Goal: Task Accomplishment & Management: Manage account settings

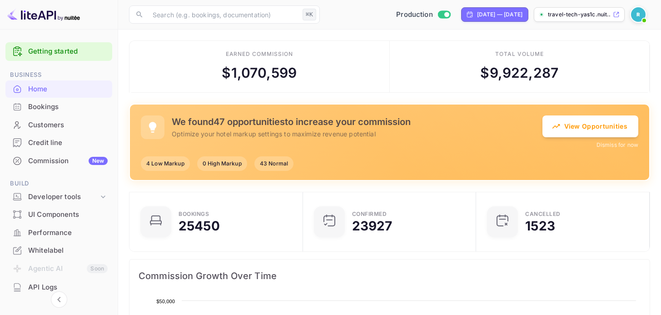
scroll to position [141, 161]
click at [50, 143] on div "Credit line" at bounding box center [68, 143] width 80 height 10
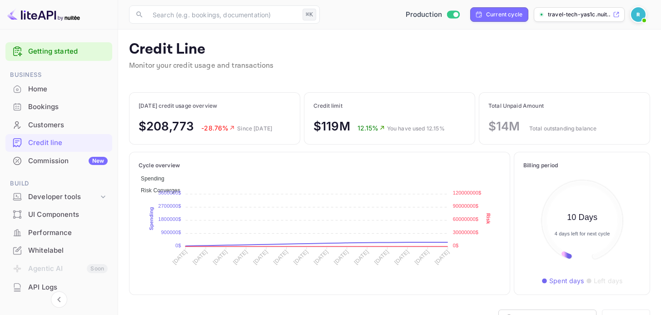
scroll to position [98, 110]
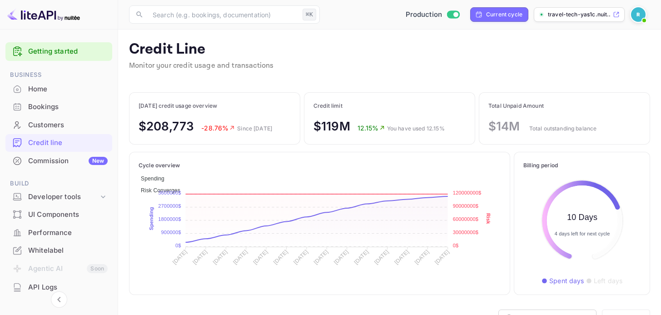
click at [271, 61] on div "Credit Line Monitor your credit usage and transactions" at bounding box center [389, 61] width 521 height 42
click at [284, 67] on div "Credit Line Monitor your credit usage and transactions" at bounding box center [389, 61] width 521 height 42
click at [67, 160] on div "Commission New" at bounding box center [68, 161] width 80 height 10
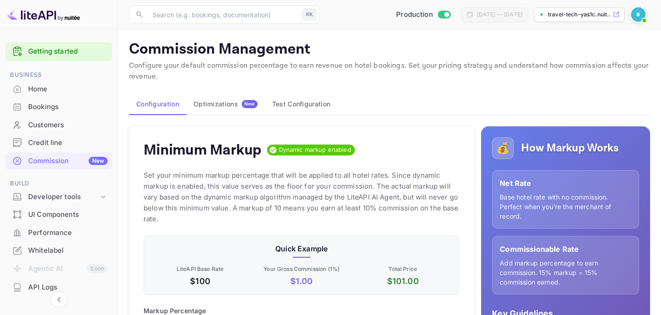
scroll to position [154, 309]
click at [316, 94] on button "Test Configuration" at bounding box center [301, 104] width 73 height 22
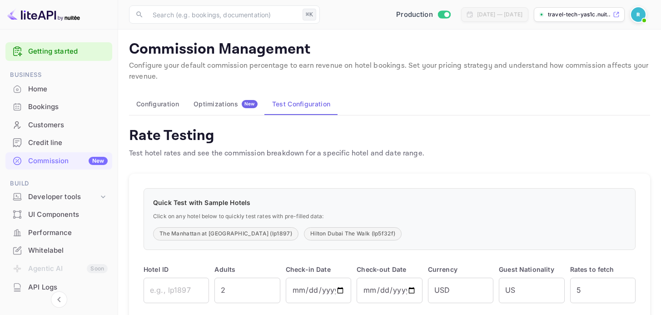
click at [222, 90] on div "Commission Management Configure your default commission percentage to earn reve…" at bounding box center [389, 201] width 521 height 323
click at [222, 101] on div "Optimizations New" at bounding box center [226, 104] width 64 height 8
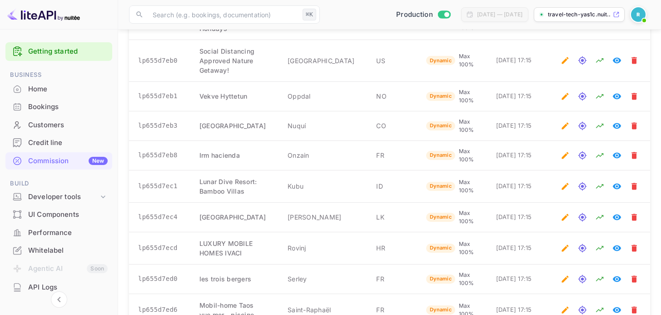
scroll to position [1969, 0]
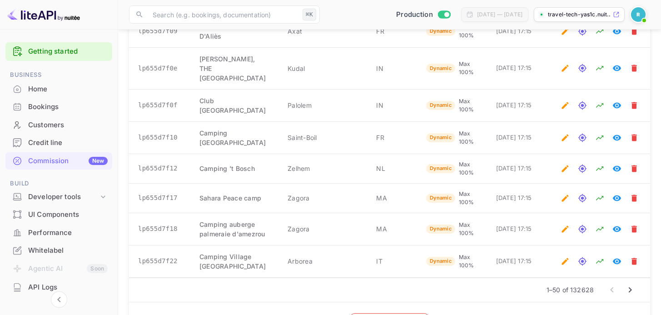
click at [286, 278] on div "1–50 of 132628" at bounding box center [389, 290] width 521 height 24
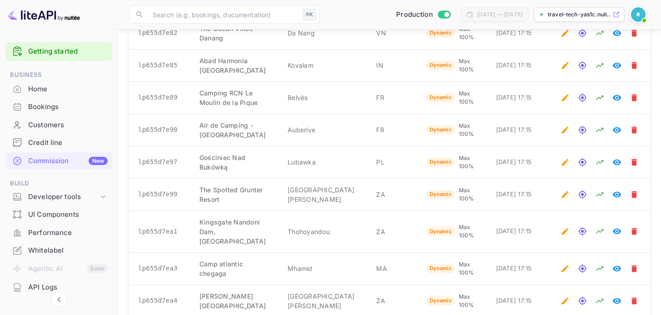
scroll to position [0, 0]
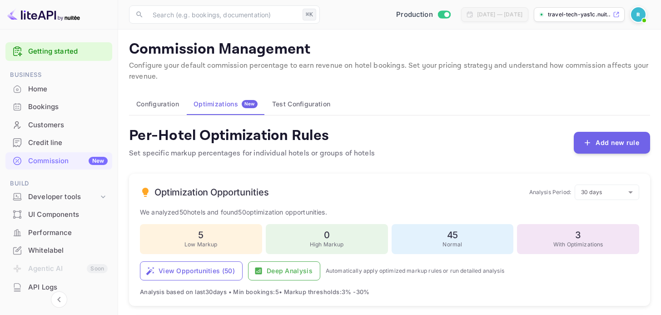
click at [214, 74] on p "Configure your default commission percentage to earn revenue on hotel bookings.…" at bounding box center [389, 71] width 521 height 22
click at [52, 240] on div "Performance" at bounding box center [58, 233] width 107 height 18
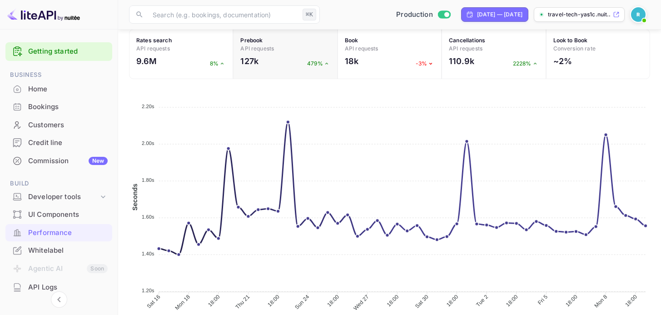
scroll to position [415, 0]
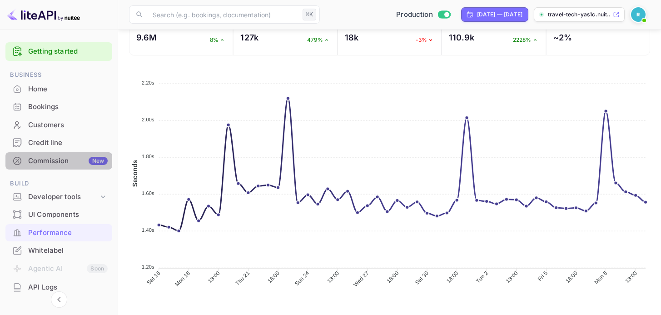
click at [67, 157] on div "Commission New" at bounding box center [68, 161] width 80 height 10
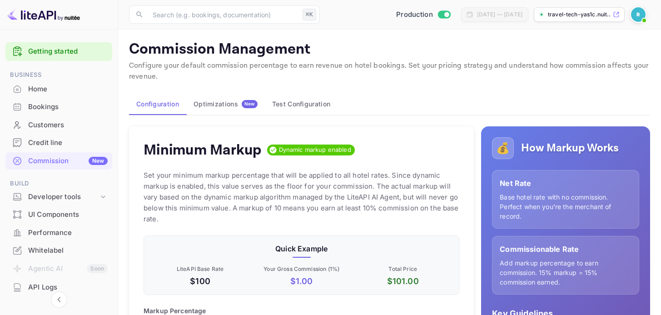
scroll to position [154, 309]
click at [235, 106] on div "Optimizations New" at bounding box center [226, 104] width 64 height 8
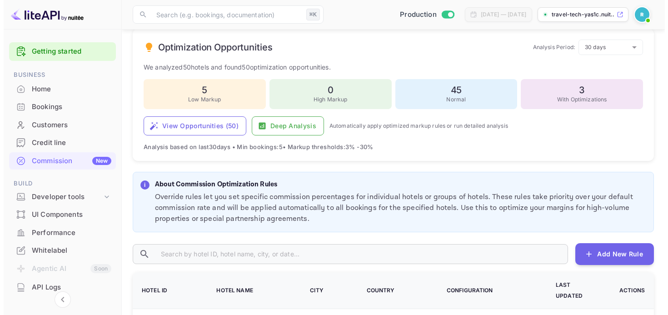
scroll to position [128, 0]
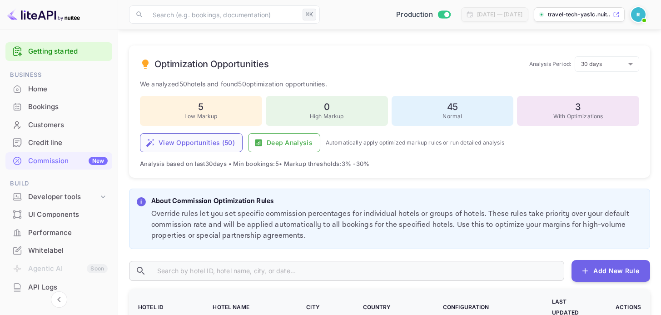
click at [209, 144] on button "View Opportunities ( 50 )" at bounding box center [191, 142] width 103 height 19
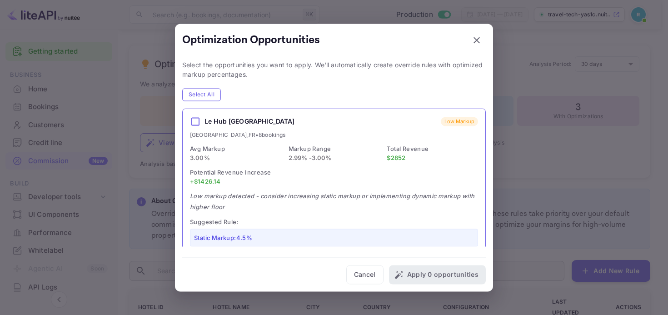
click at [299, 164] on div "Le Hub Toulon Low Markup Toulon , FR • 8 bookings Avg Markup 3.00 % Markup Rang…" at bounding box center [334, 191] width 303 height 164
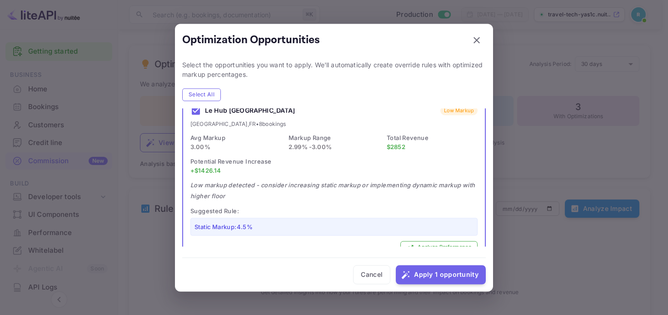
scroll to position [23, 0]
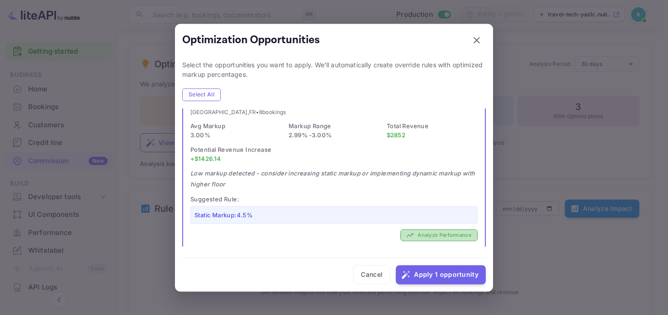
click at [430, 233] on button "Analyze Performance" at bounding box center [438, 235] width 77 height 12
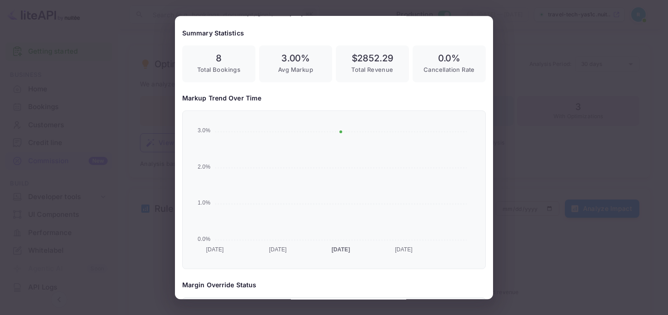
scroll to position [142, 0]
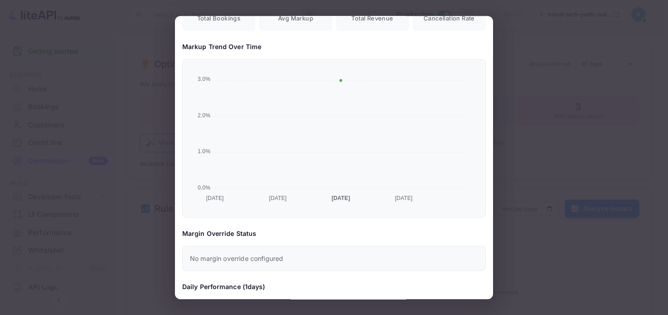
click at [558, 178] on div at bounding box center [334, 157] width 668 height 315
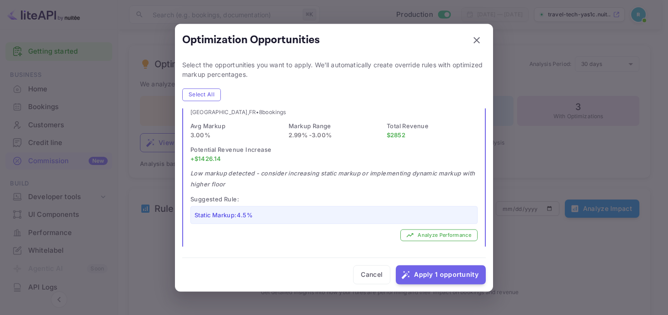
scroll to position [0, 0]
click at [540, 171] on div at bounding box center [334, 157] width 668 height 315
checkbox input "false"
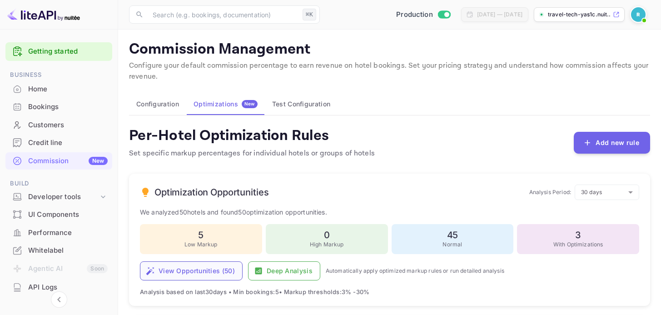
scroll to position [5, 0]
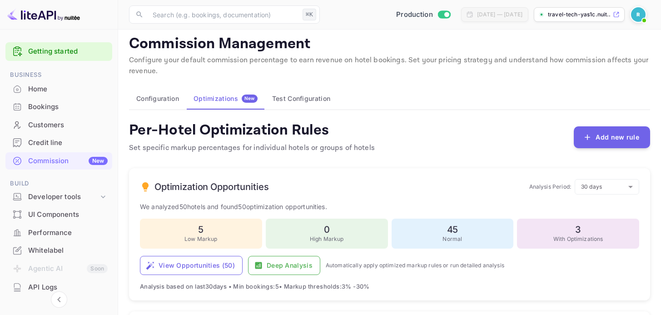
click at [56, 237] on div "Performance" at bounding box center [68, 233] width 80 height 10
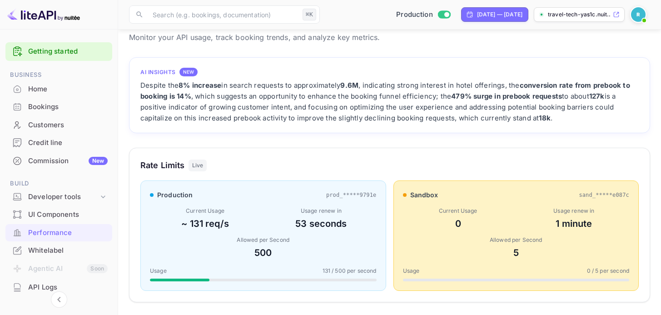
scroll to position [12, 0]
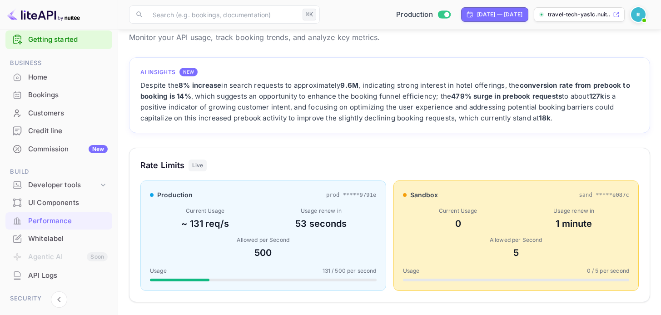
click at [42, 273] on div "API Logs" at bounding box center [68, 275] width 80 height 10
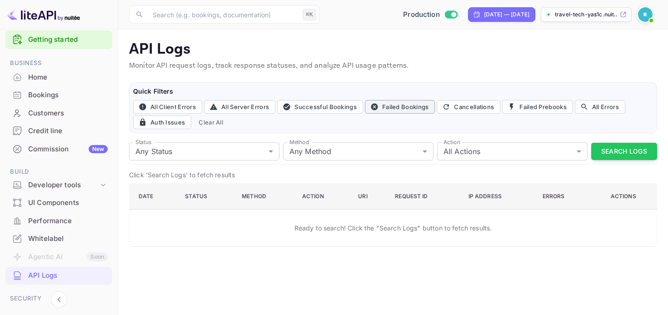
click at [409, 109] on button "Failed Bookings" at bounding box center [400, 107] width 70 height 14
type input "400"
type input "post"
type input "book"
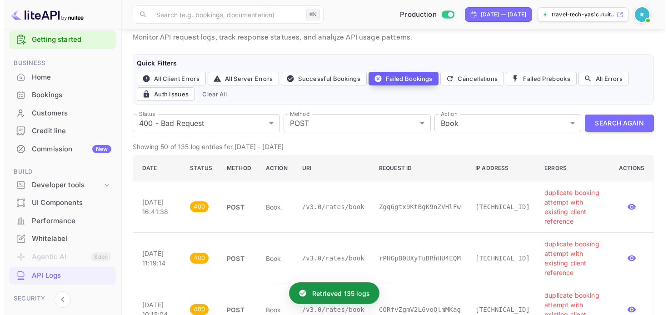
scroll to position [52, 0]
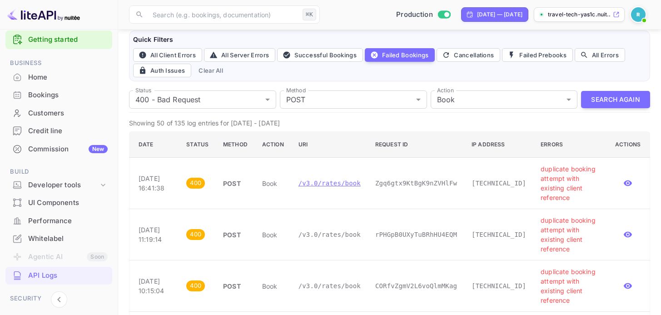
click at [320, 179] on p "/v3.0/rates/book" at bounding box center [330, 184] width 62 height 10
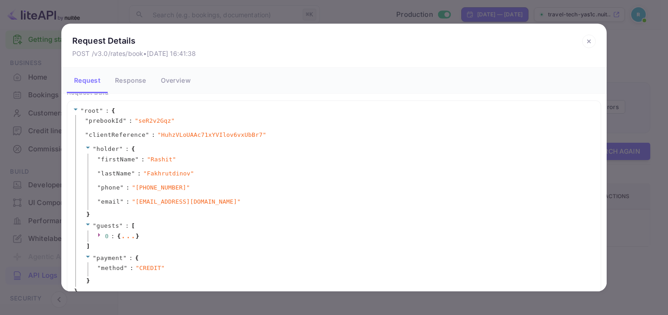
scroll to position [18, 0]
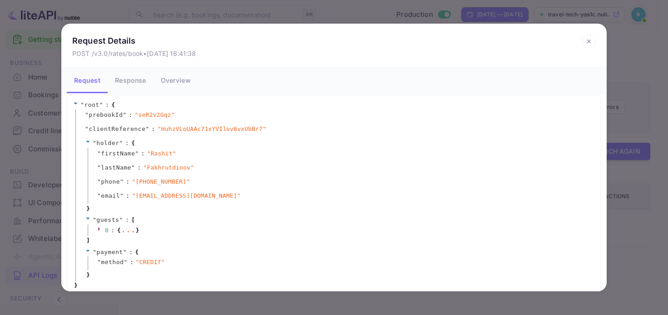
click at [130, 76] on button "Response" at bounding box center [130, 80] width 45 height 25
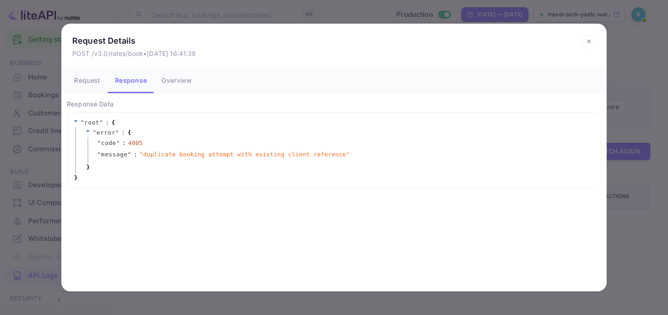
scroll to position [0, 0]
click at [171, 80] on button "Overview" at bounding box center [176, 80] width 45 height 25
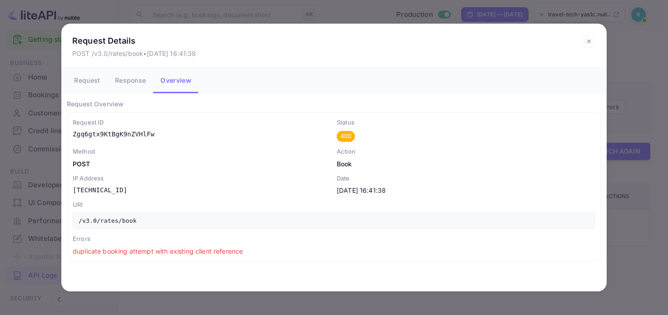
click at [46, 144] on div "Request Details POST /v3.0/rates/book • Sep 15, 2025 16:41:38 Request Response …" at bounding box center [334, 157] width 668 height 315
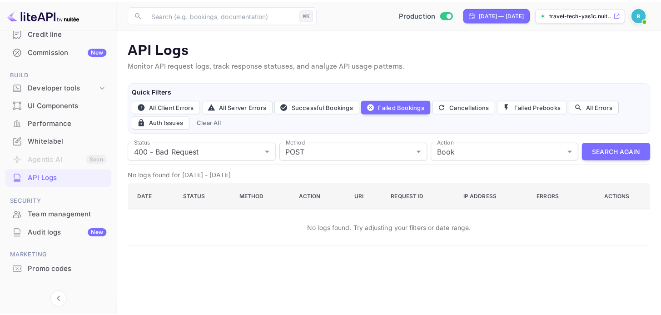
scroll to position [123, 0]
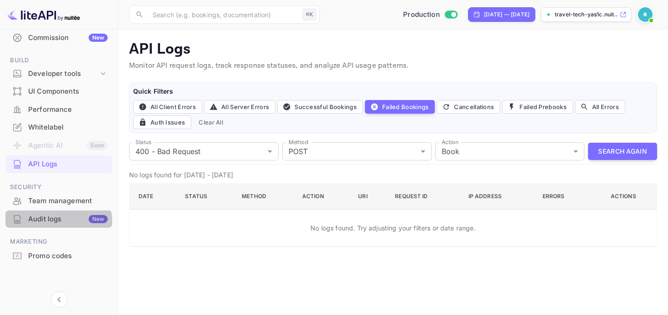
click at [53, 222] on div "Audit logs New" at bounding box center [68, 219] width 80 height 10
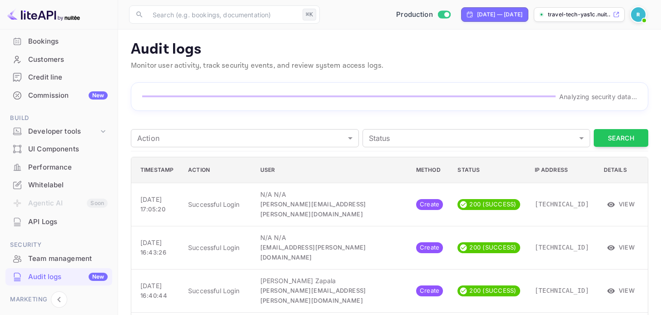
scroll to position [9, 0]
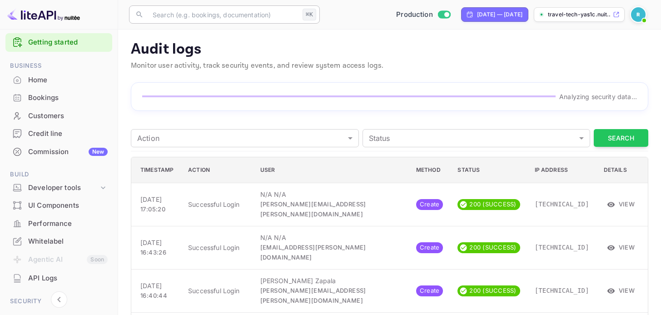
click at [208, 18] on input "text" at bounding box center [223, 14] width 152 height 18
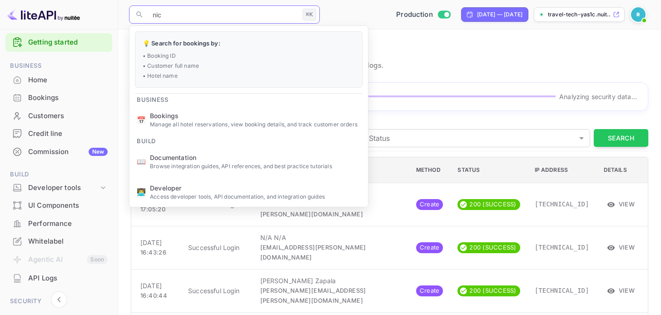
type input "nick"
click at [418, 62] on p "Monitor user activity, track security events, and review system access logs." at bounding box center [390, 65] width 518 height 11
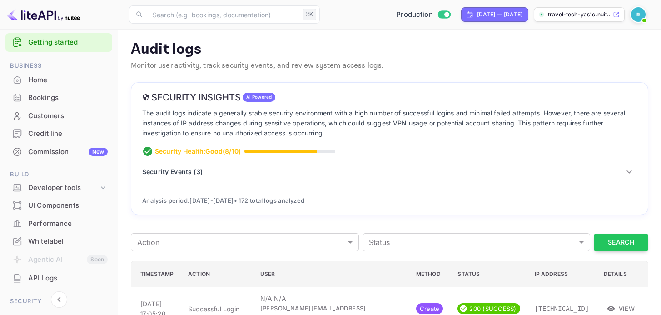
click at [53, 77] on div "Home" at bounding box center [68, 80] width 80 height 10
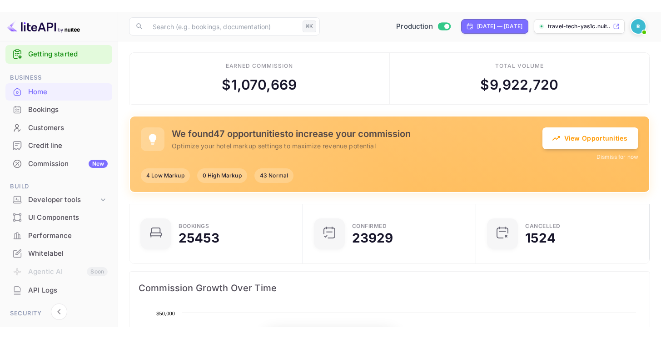
scroll to position [141, 161]
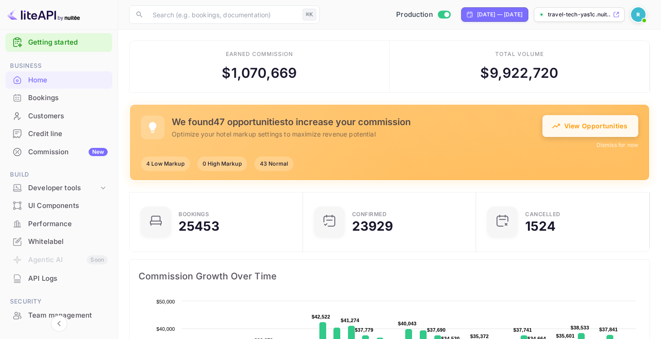
click at [613, 133] on button "View Opportunities" at bounding box center [591, 126] width 96 height 22
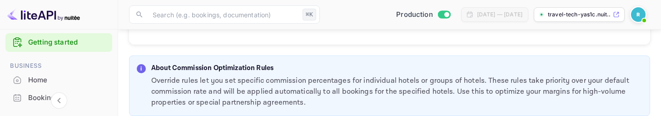
scroll to position [137, 0]
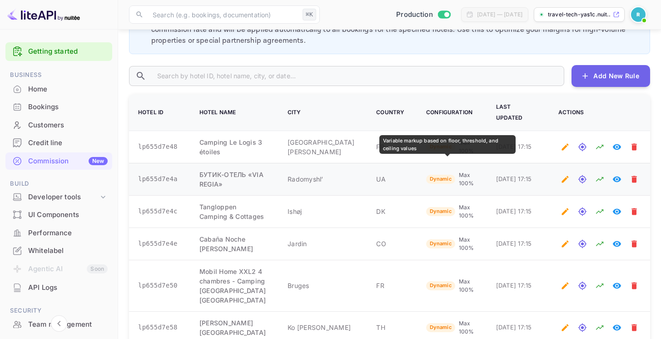
scroll to position [349, 0]
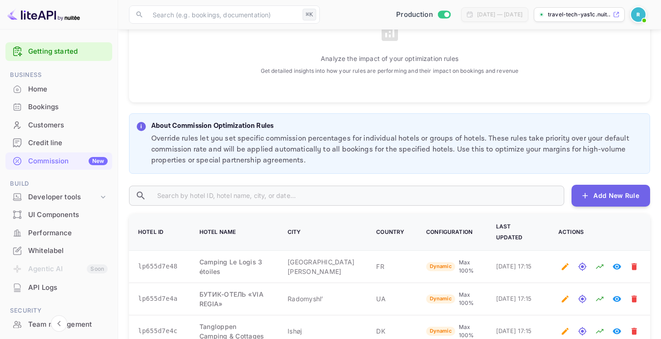
click at [388, 115] on p "Override rules let you set specific commission percentages for individual hotel…" at bounding box center [396, 149] width 491 height 33
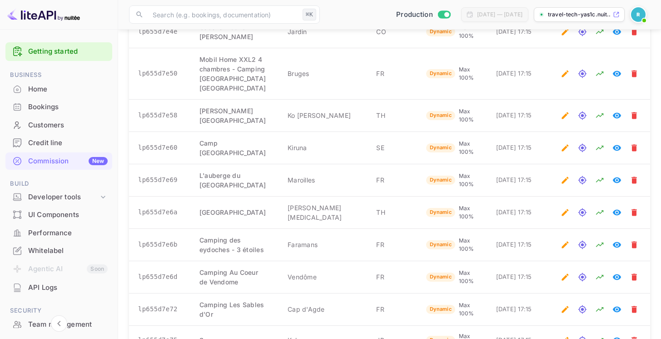
scroll to position [1946, 0]
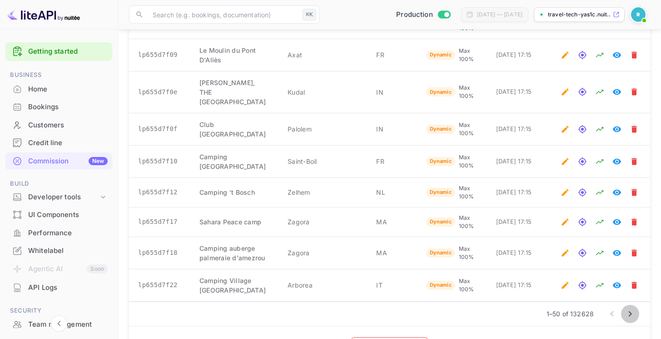
click at [630, 115] on icon "Go to next page" at bounding box center [630, 312] width 3 height 5
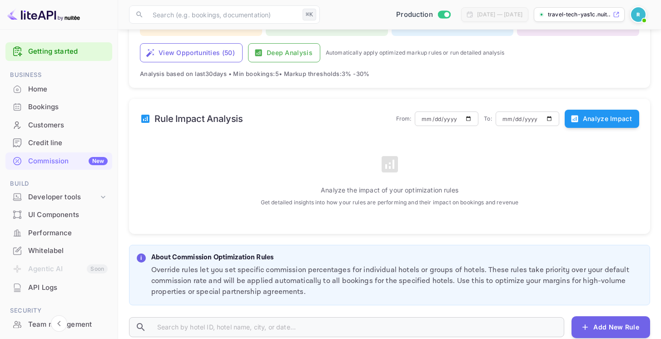
scroll to position [444, 0]
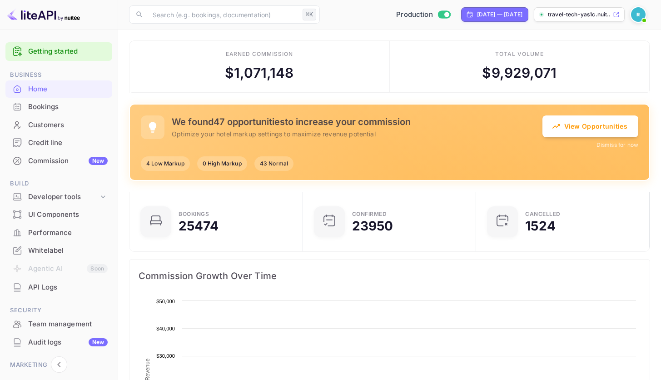
scroll to position [141, 161]
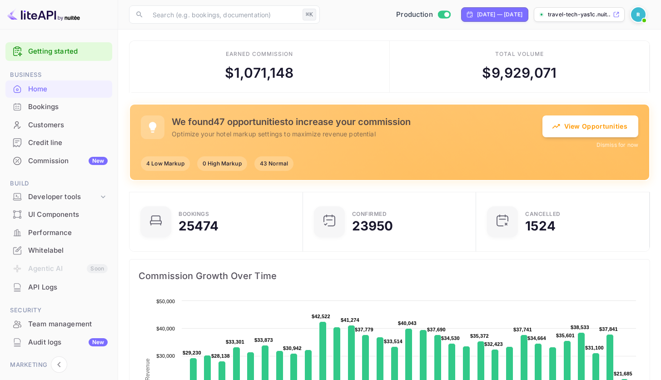
click at [590, 139] on div "View Opportunities Dismiss for now" at bounding box center [591, 132] width 96 height 34
click at [594, 131] on button "View Opportunities" at bounding box center [591, 126] width 96 height 22
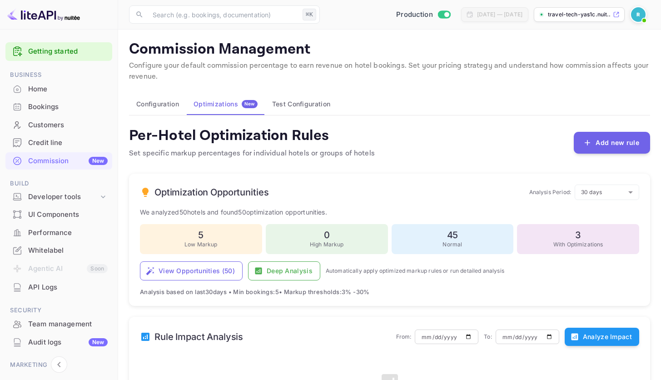
click at [460, 143] on div "Per-Hotel Optimization Rules Set specific markup percentages for individual hot…" at bounding box center [389, 142] width 521 height 33
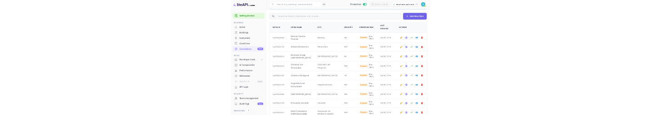
scroll to position [544, 0]
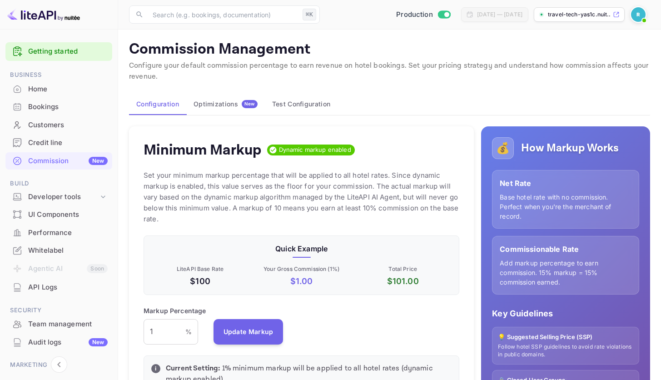
click at [403, 114] on div "Minimum Markup Dynamic markup enabled" at bounding box center [302, 150] width 316 height 18
click at [228, 105] on div "Optimizations New" at bounding box center [226, 104] width 64 height 8
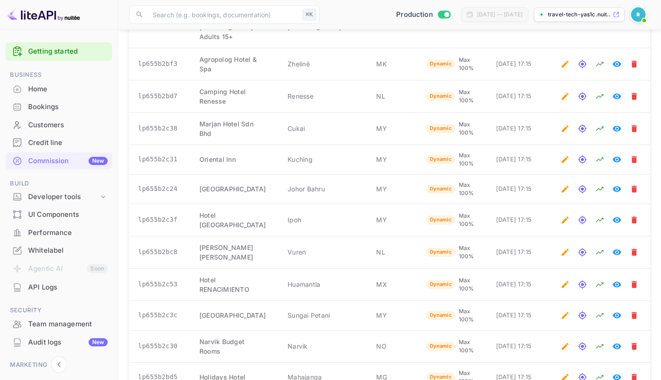
scroll to position [1892, 0]
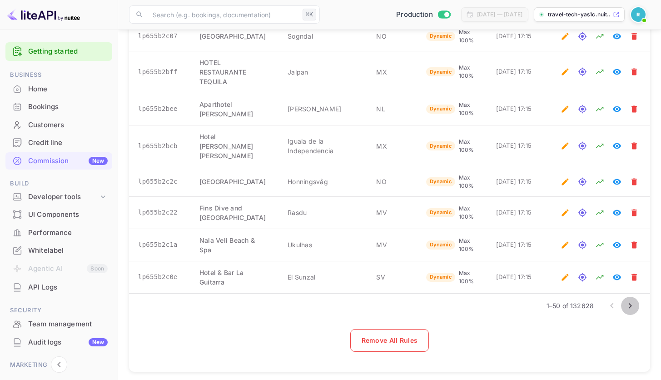
click at [627, 300] on icon "Go to next page" at bounding box center [630, 305] width 11 height 11
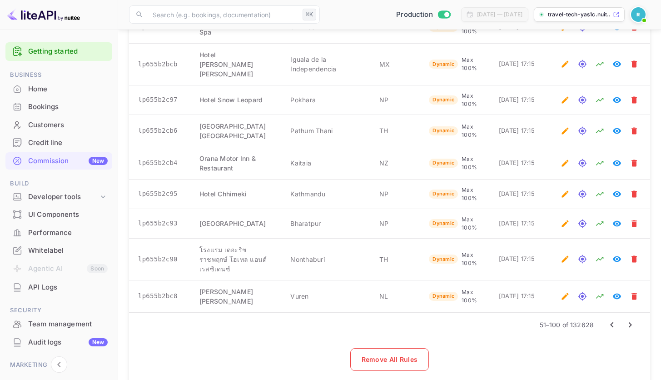
click at [627, 319] on icon "Go to next page" at bounding box center [630, 324] width 11 height 11
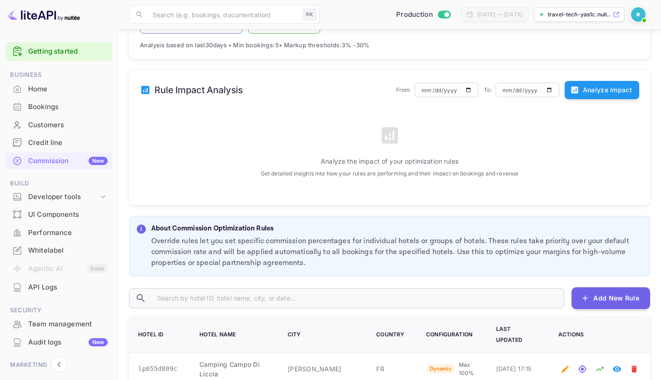
scroll to position [469, 0]
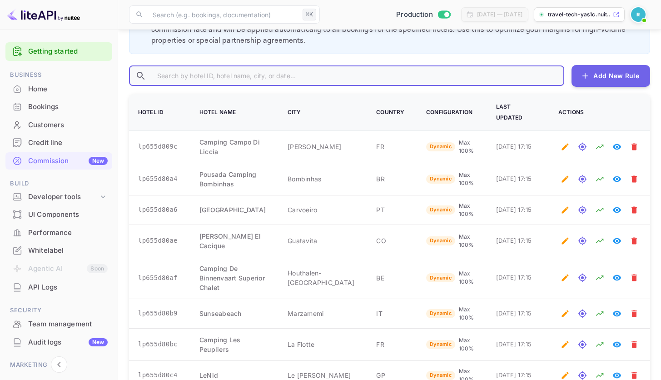
click at [269, 73] on input "text" at bounding box center [357, 76] width 414 height 20
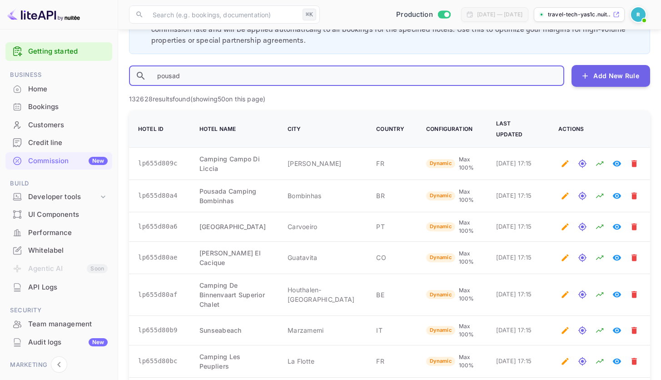
type input "pousada"
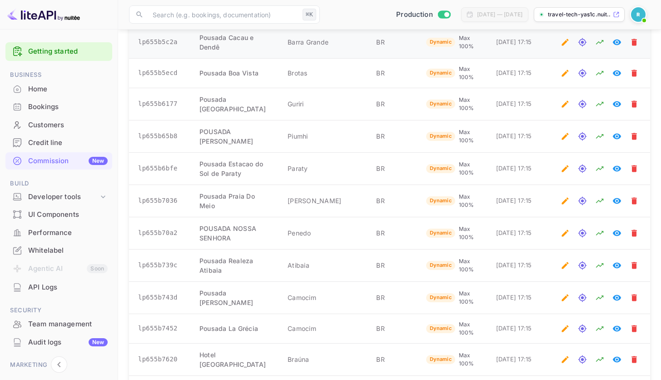
scroll to position [307, 0]
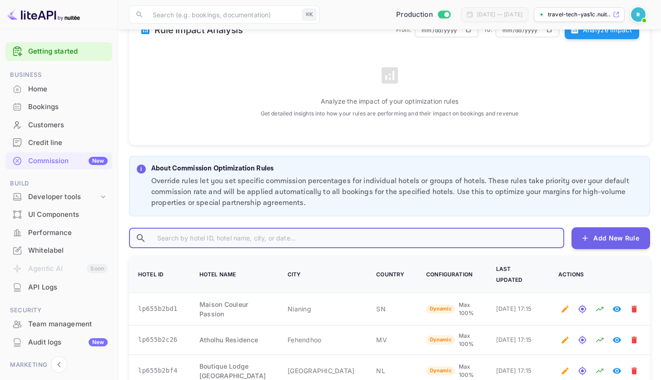
click at [359, 183] on p "Override rules let you set specific commission percentages for individual hotel…" at bounding box center [396, 192] width 491 height 33
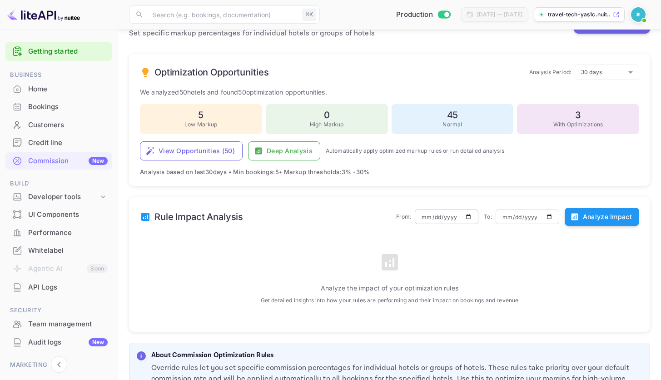
scroll to position [344, 0]
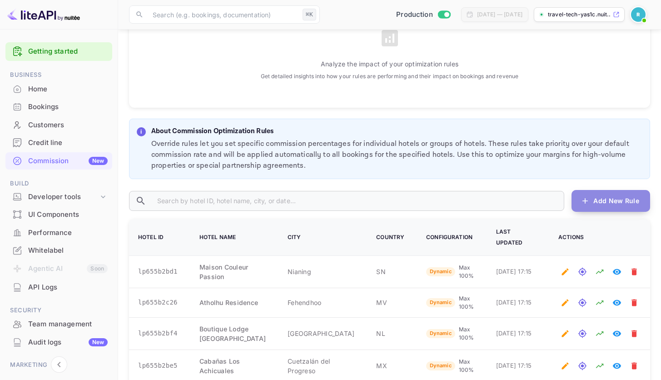
click at [618, 197] on button "Add New Rule" at bounding box center [611, 201] width 79 height 22
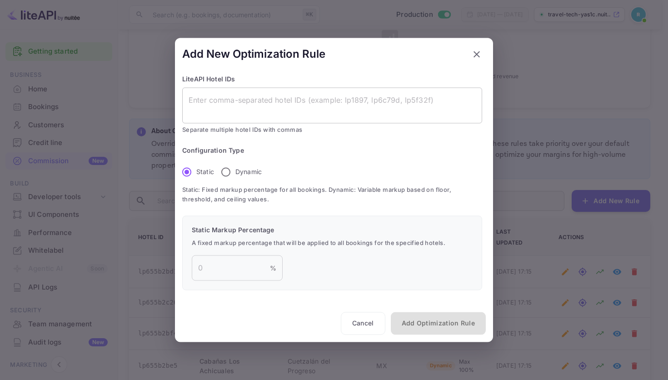
click at [240, 100] on textarea at bounding box center [332, 105] width 287 height 21
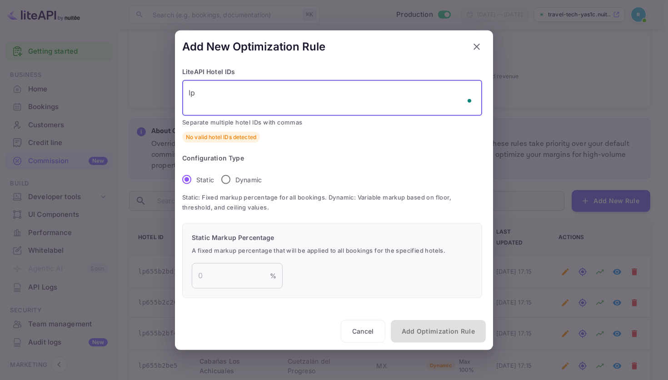
type textarea "lp1"
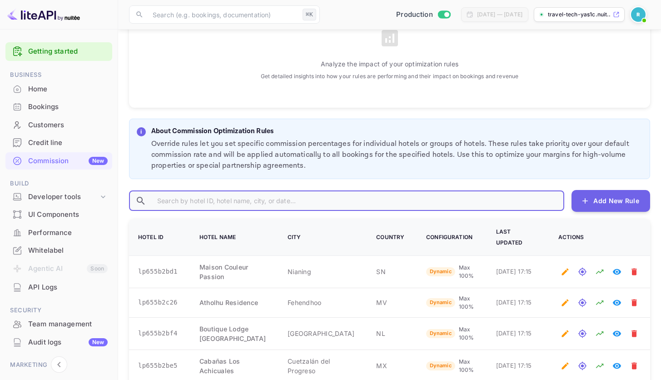
click at [219, 202] on input "text" at bounding box center [357, 201] width 414 height 20
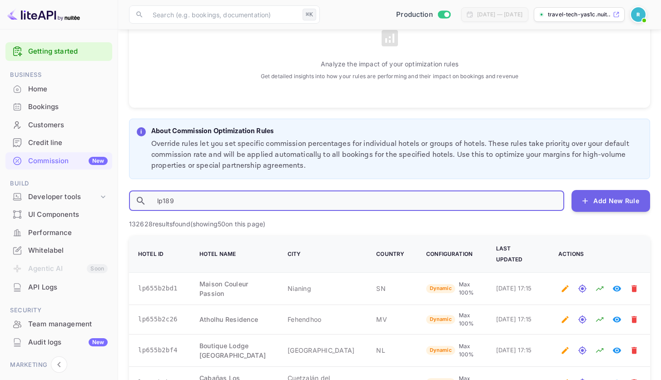
type input "lp1897"
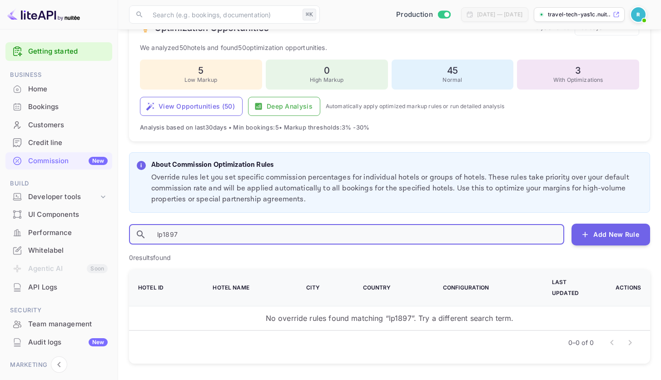
scroll to position [153, 0]
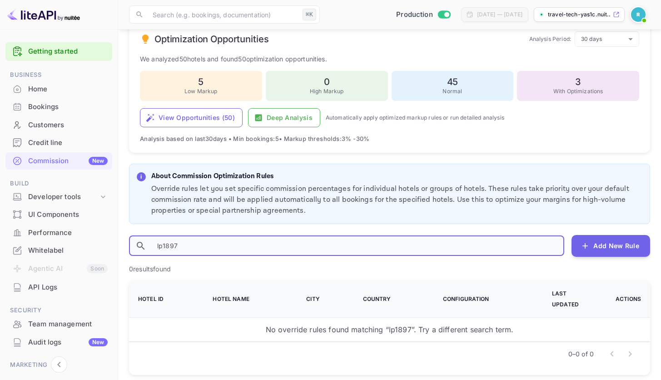
click at [214, 238] on input "lp1897" at bounding box center [357, 246] width 414 height 20
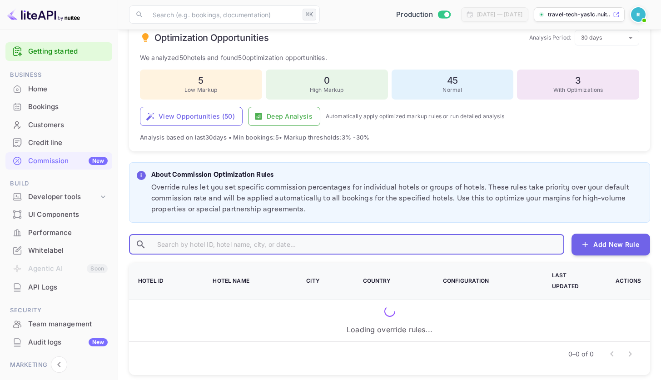
scroll to position [344, 0]
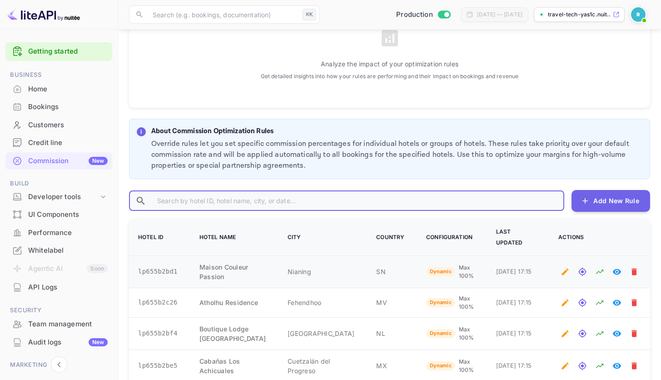
click at [157, 259] on td "lp655b2bd1" at bounding box center [159, 271] width 60 height 32
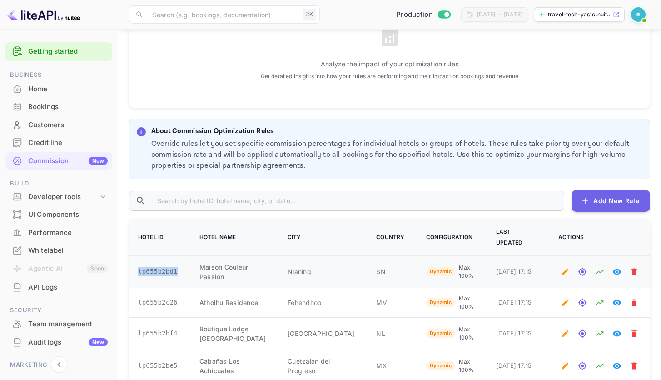
click at [157, 259] on td "lp655b2bd1" at bounding box center [159, 271] width 60 height 32
copy td "lp655b2bd1"
click at [229, 204] on input "text" at bounding box center [357, 201] width 414 height 20
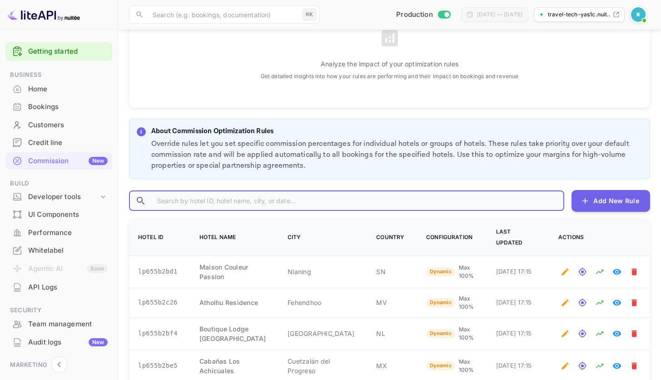
paste input "lp655b2bd1"
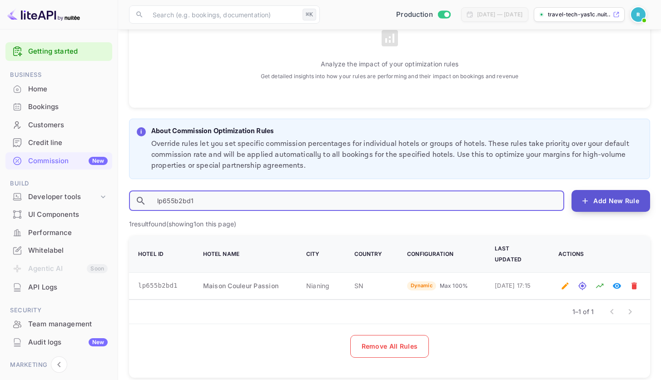
type input "lp655b2bd1"
click at [618, 203] on button "Add New Rule" at bounding box center [611, 201] width 79 height 22
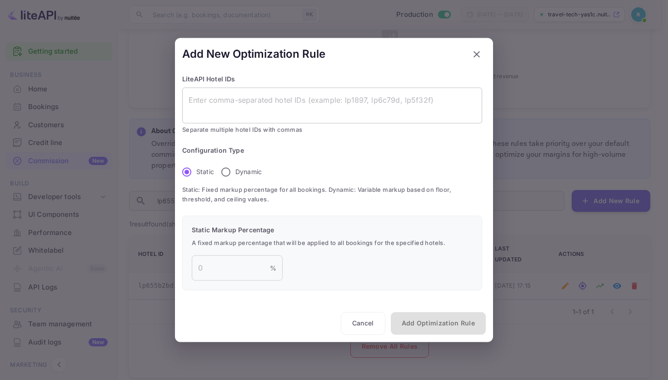
click at [287, 107] on textarea at bounding box center [332, 105] width 287 height 21
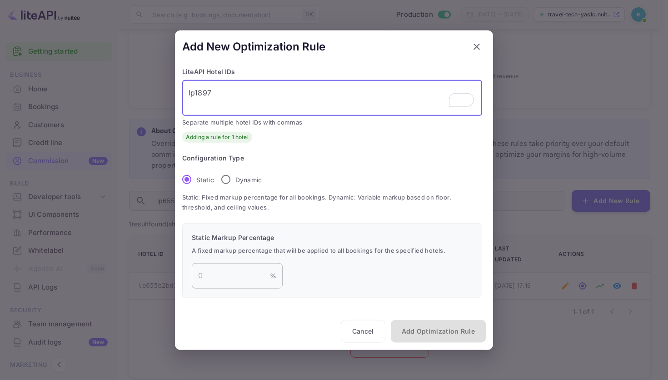
type textarea "lp1897"
click at [218, 285] on input "number" at bounding box center [231, 275] width 78 height 25
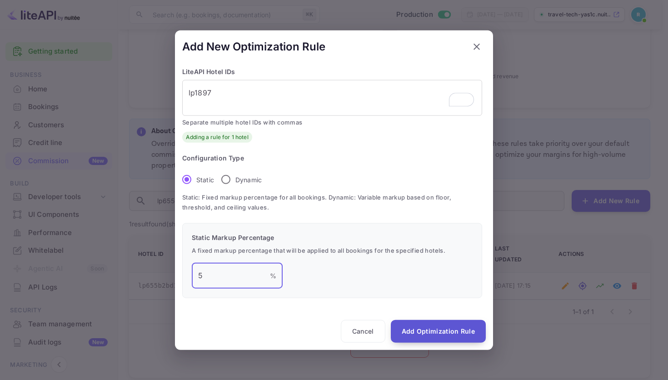
type input "5"
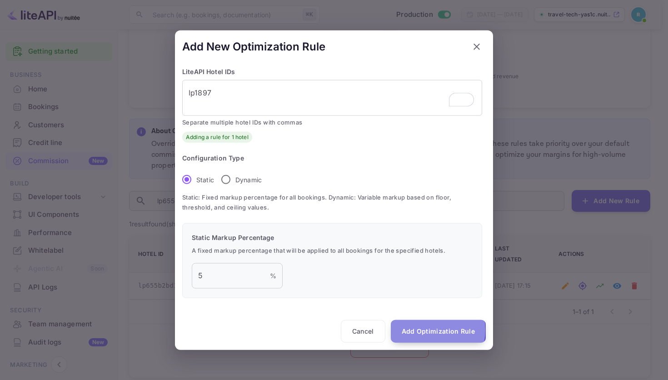
click at [431, 329] on button "Add Optimization Rule" at bounding box center [438, 330] width 95 height 23
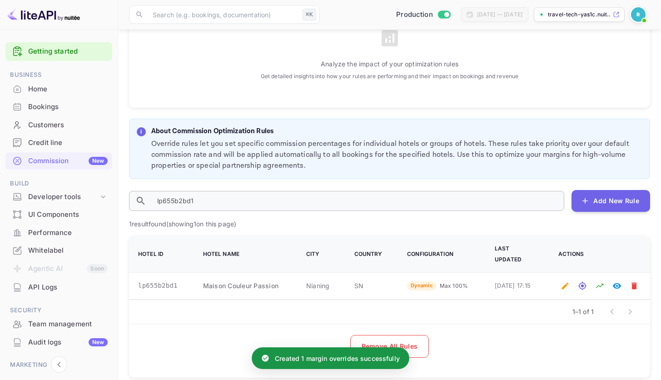
click at [368, 208] on input "lp655b2bd1" at bounding box center [357, 201] width 414 height 20
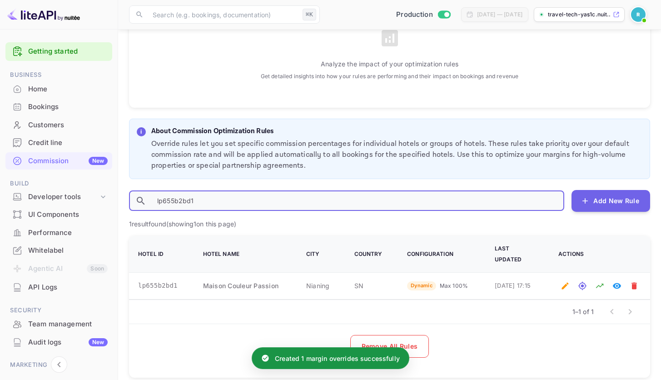
click at [368, 208] on input "lp655b2bd1" at bounding box center [357, 201] width 414 height 20
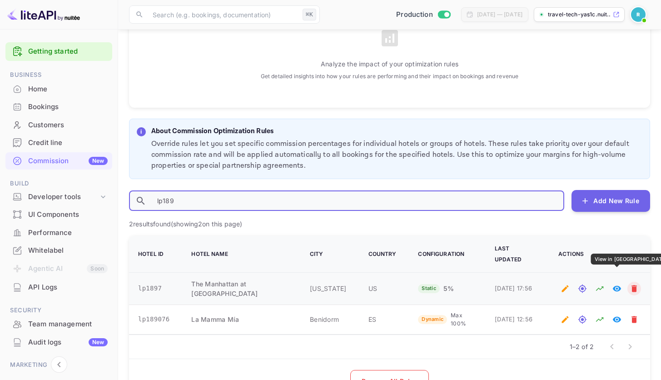
type input "lp189"
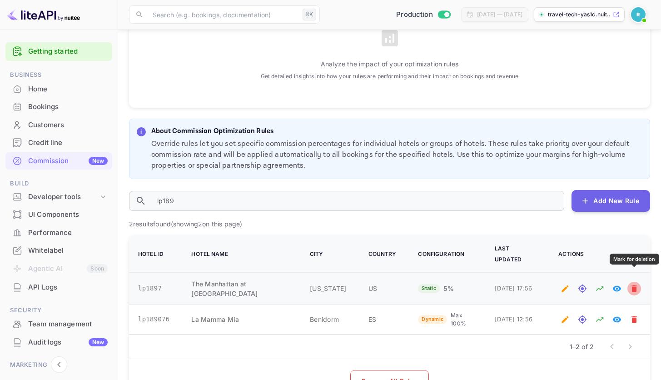
click at [632, 285] on icon "Mark for deletion" at bounding box center [634, 288] width 5 height 7
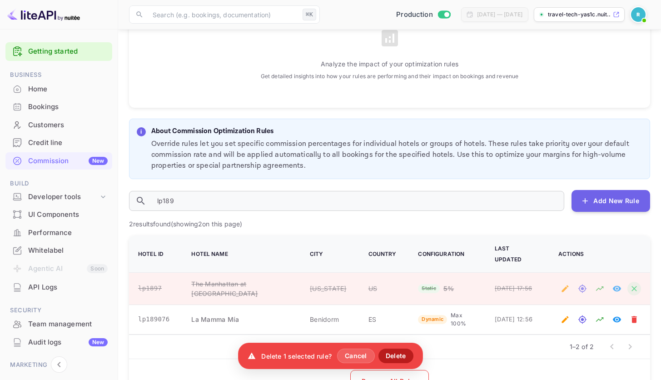
click at [389, 357] on button "Delete" at bounding box center [396, 356] width 35 height 15
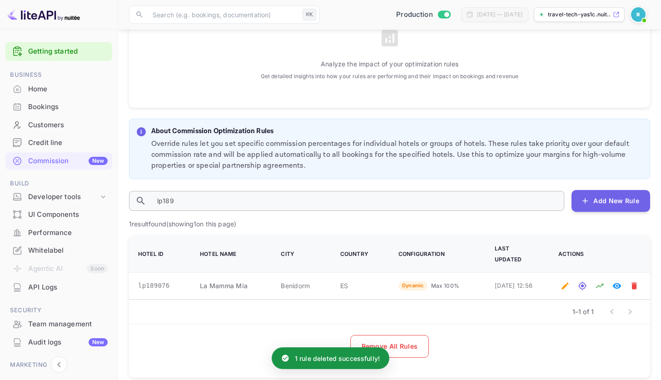
click at [267, 202] on input "lp189" at bounding box center [357, 201] width 414 height 20
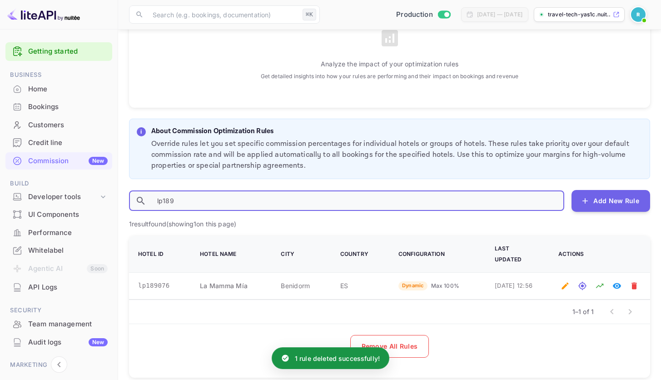
click at [267, 202] on input "lp189" at bounding box center [357, 201] width 414 height 20
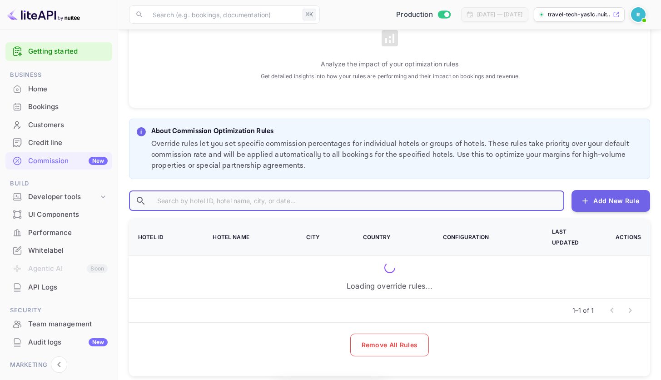
scroll to position [104, 0]
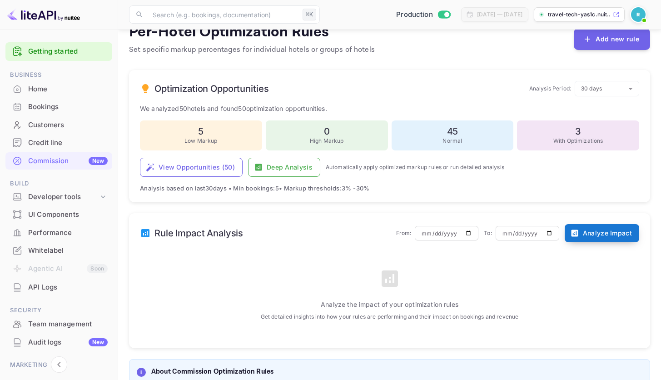
click at [614, 234] on button "Analyze Impact" at bounding box center [602, 233] width 75 height 18
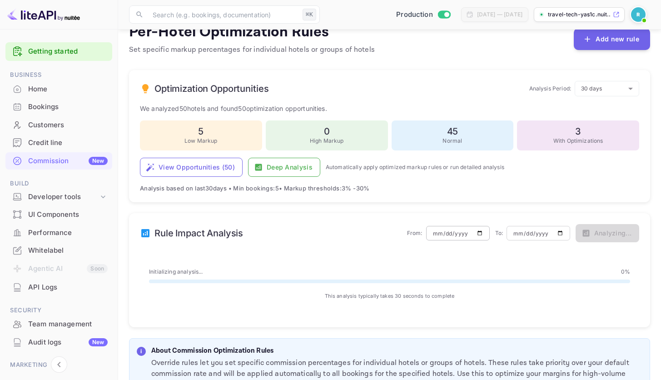
scroll to position [121, 0]
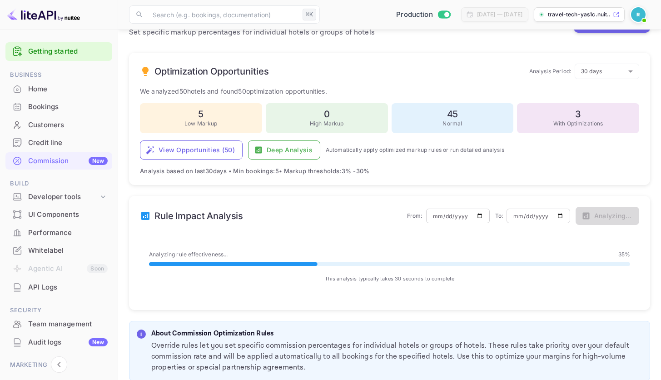
click at [451, 140] on div "Optimization Opportunities Analysis Period: 30 days 30 ​ We analyzed 50 hotels …" at bounding box center [389, 119] width 521 height 133
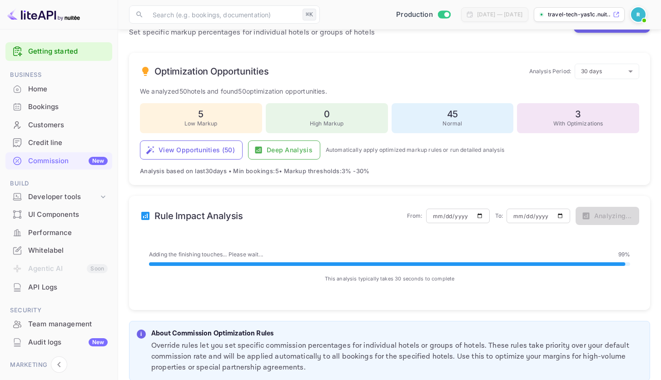
click at [432, 89] on p "We analyzed 50 hotels and found 50 optimization opportunities." at bounding box center [389, 91] width 499 height 10
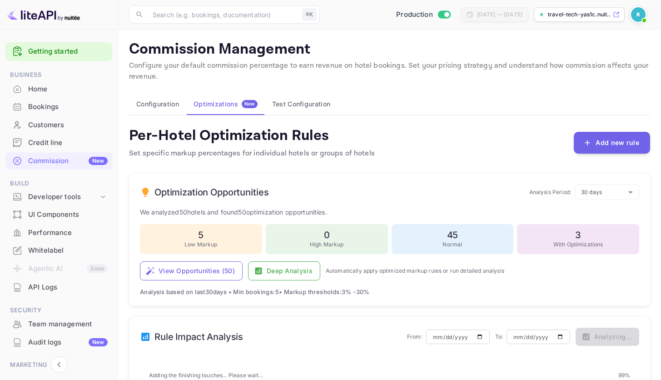
scroll to position [218, 0]
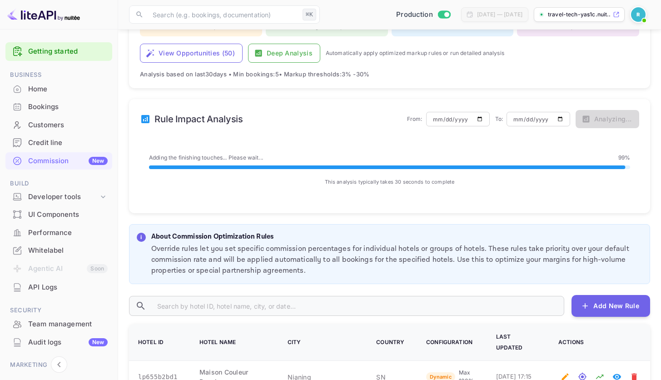
click at [448, 184] on p "This analysis typically takes 30 seconds to complete" at bounding box center [389, 182] width 481 height 8
click at [432, 151] on div "Adding the finishing touches... Please wait... 99 % This analysis typically tak…" at bounding box center [389, 169] width 499 height 69
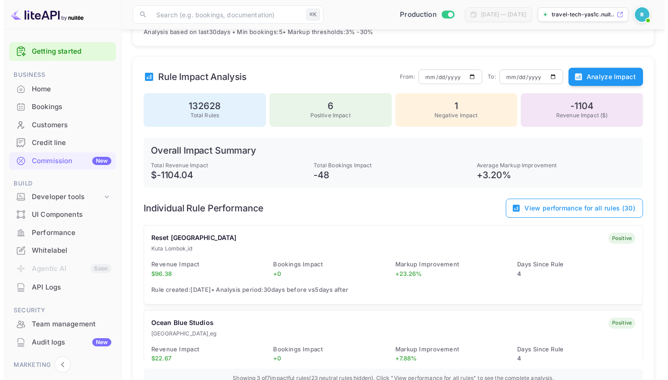
scroll to position [266, 0]
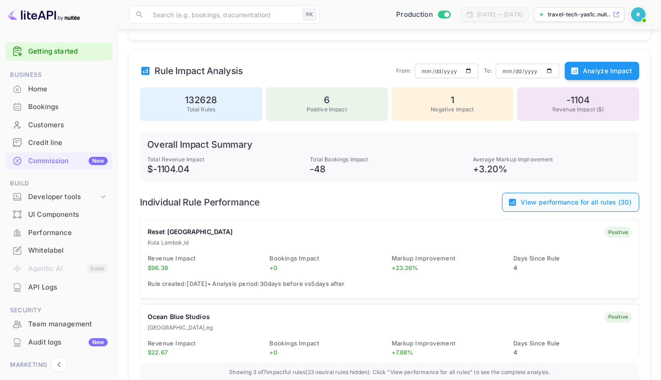
click at [577, 207] on button "View performance for all rules ( 30 )" at bounding box center [570, 202] width 137 height 19
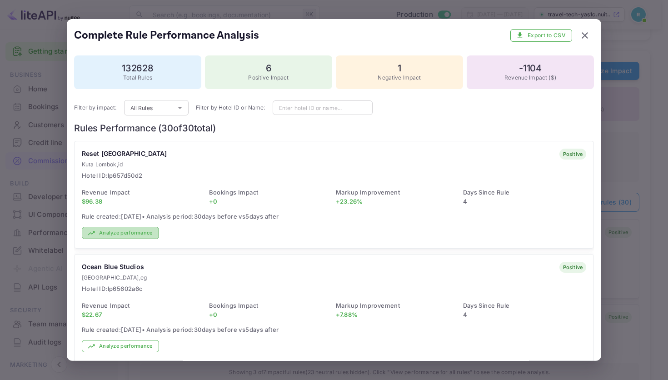
click at [129, 237] on button "Analyze performance" at bounding box center [120, 233] width 77 height 12
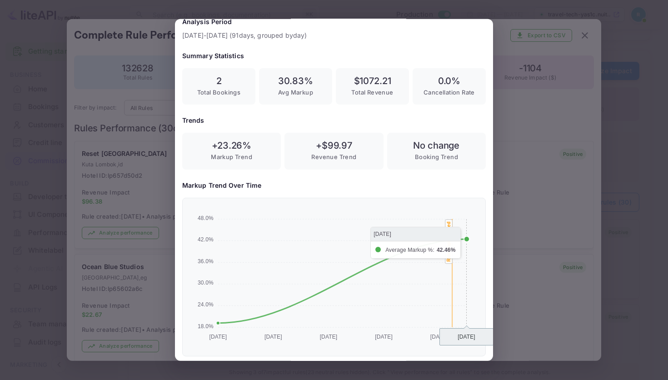
scroll to position [314, 0]
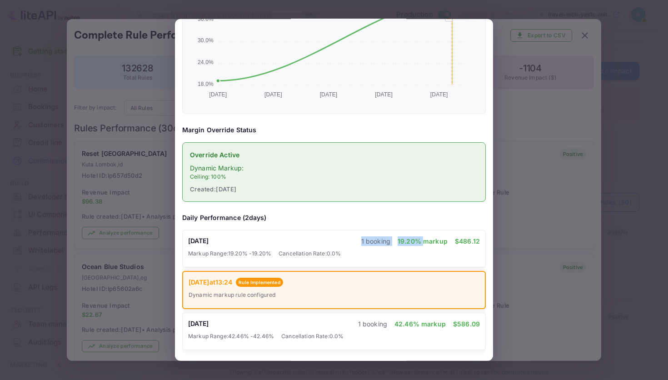
drag, startPoint x: 354, startPoint y: 239, endPoint x: 417, endPoint y: 244, distance: 62.9
click at [419, 243] on div "04/09/2025 1 booking 19.20 % markup $ 486.12" at bounding box center [334, 241] width 292 height 10
click at [392, 286] on div "12/09/2025 at 13:24 Rule Implemented" at bounding box center [334, 282] width 291 height 10
click at [497, 213] on div at bounding box center [334, 190] width 668 height 380
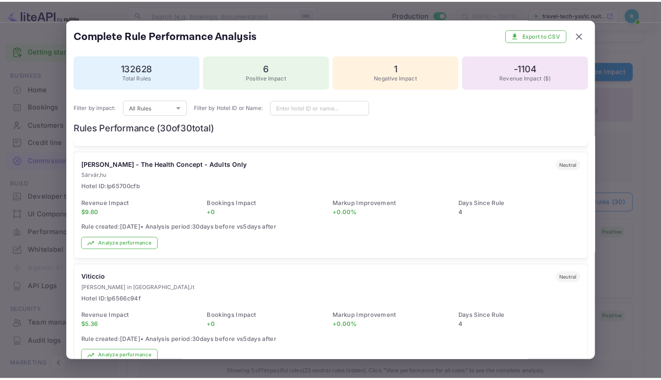
scroll to position [1339, 0]
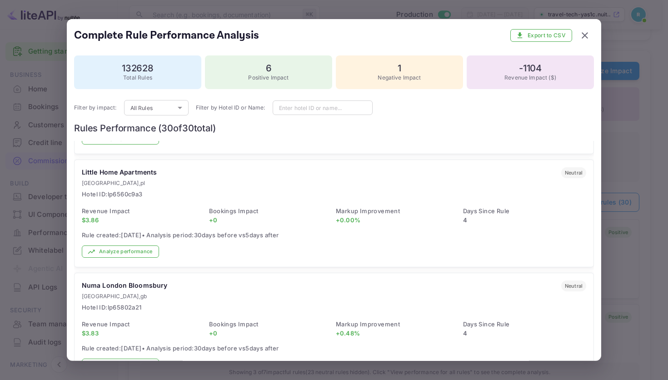
click at [622, 192] on div at bounding box center [334, 190] width 668 height 380
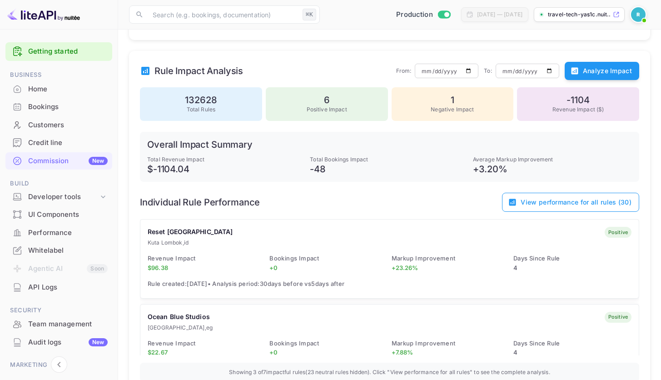
scroll to position [0, 0]
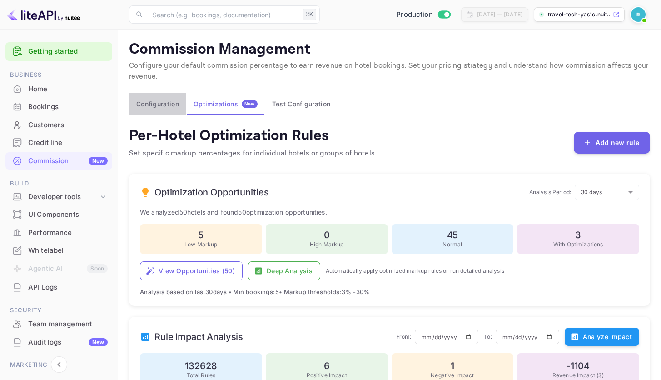
click at [134, 105] on button "Configuration" at bounding box center [157, 104] width 57 height 22
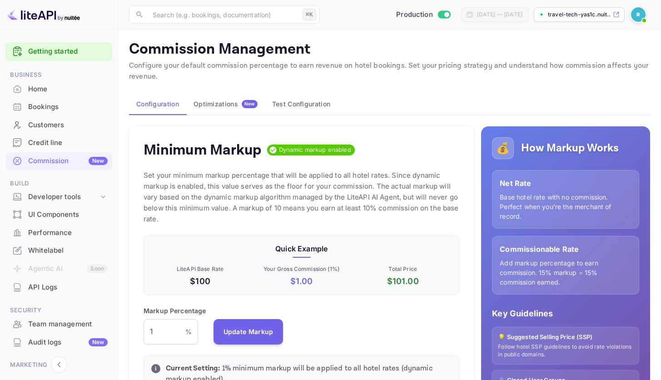
click at [21, 89] on icon at bounding box center [17, 88] width 7 height 7
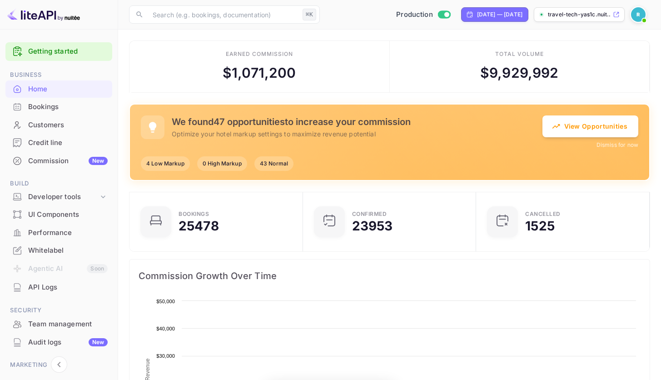
scroll to position [141, 161]
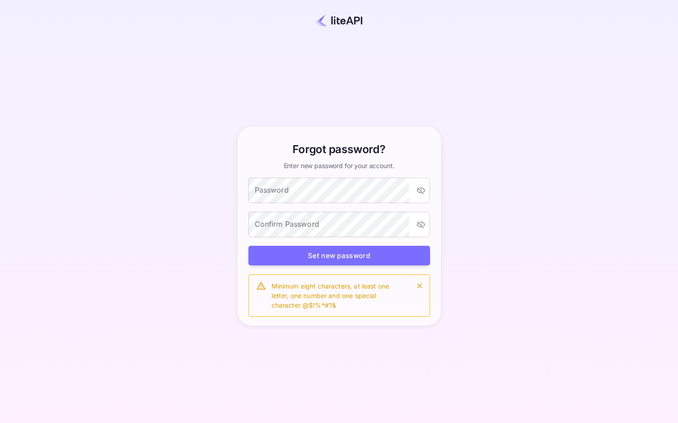
click at [200, 194] on div "Forgot password? Enter new password for your account. Password Password Confirm…" at bounding box center [339, 226] width 598 height 371
click at [297, 157] on h6 "Forgot password?" at bounding box center [339, 149] width 93 height 16
click at [421, 191] on icon "toggle password visibility" at bounding box center [421, 191] width 8 height 7
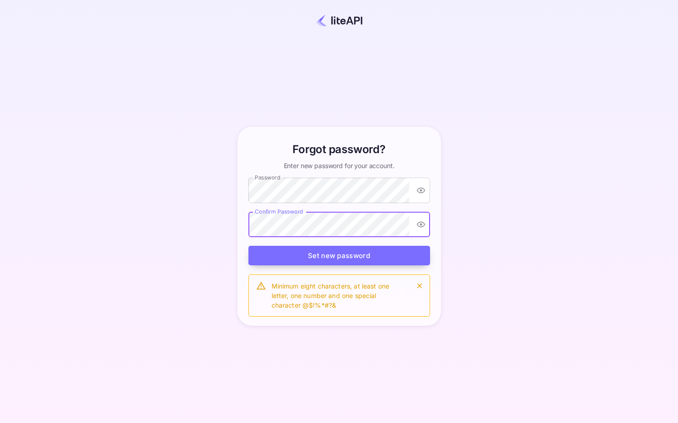
click at [349, 254] on button "Set new password" at bounding box center [340, 256] width 182 height 20
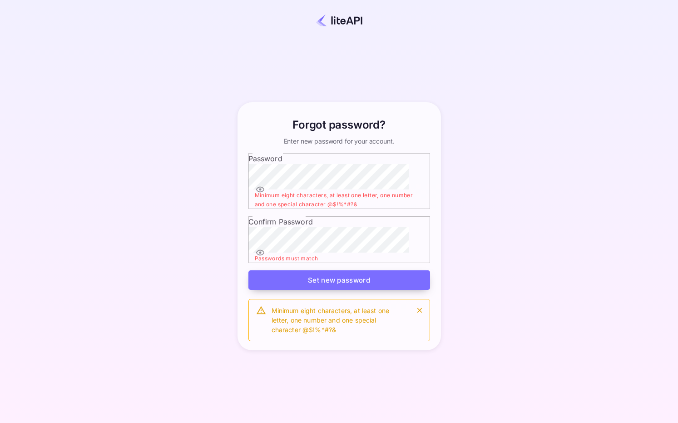
click at [329, 274] on button "Set new password" at bounding box center [340, 280] width 182 height 20
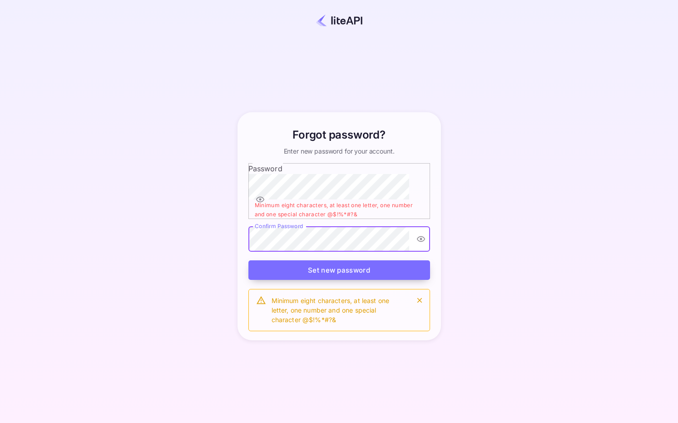
click at [321, 264] on button "Set new password" at bounding box center [340, 270] width 182 height 20
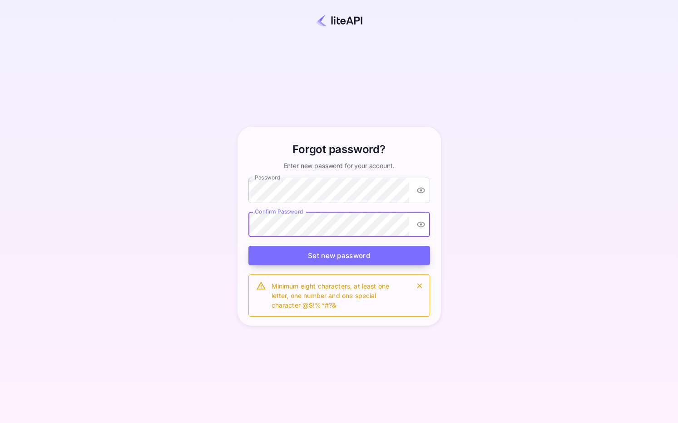
click at [329, 260] on button "Set new password" at bounding box center [340, 256] width 182 height 20
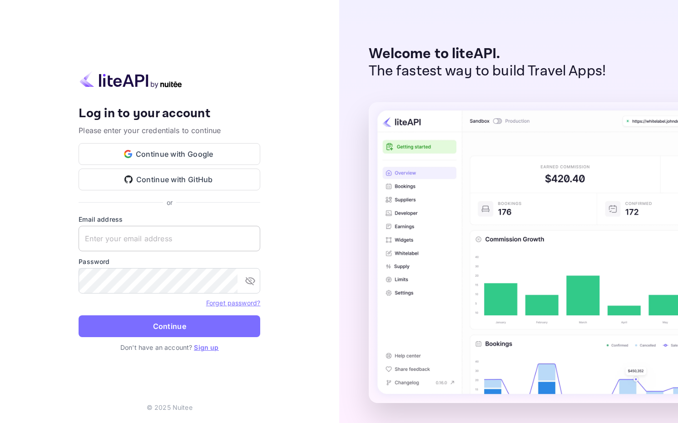
type input "[EMAIL_ADDRESS][DOMAIN_NAME]"
click at [182, 239] on input "[EMAIL_ADDRESS][DOMAIN_NAME]" at bounding box center [170, 238] width 182 height 25
type input "[EMAIL_ADDRESS][DOMAIN_NAME]"
click at [184, 159] on button "Continue with Google" at bounding box center [170, 154] width 182 height 22
